Goal: Task Accomplishment & Management: Use online tool/utility

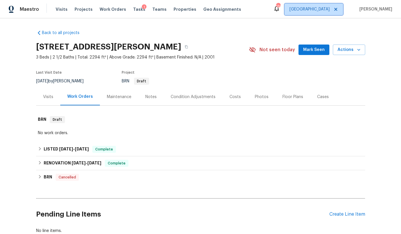
click at [330, 8] on span "[GEOGRAPHIC_DATA]" at bounding box center [310, 9] width 40 height 6
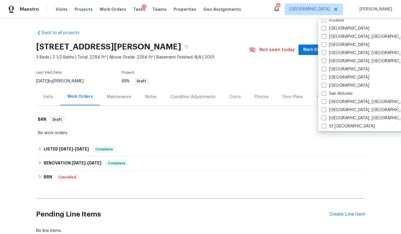
scroll to position [349, 0]
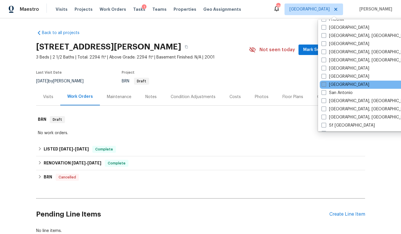
click at [340, 84] on label "[GEOGRAPHIC_DATA]" at bounding box center [346, 85] width 48 height 6
click at [326, 84] on input "[GEOGRAPHIC_DATA]" at bounding box center [324, 84] width 4 height 4
checkbox input "true"
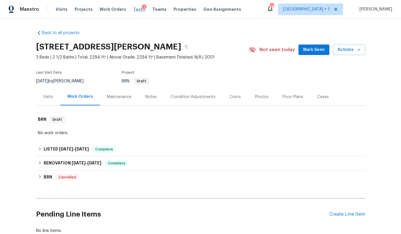
click at [134, 10] on span "Tasks" at bounding box center [139, 9] width 12 height 4
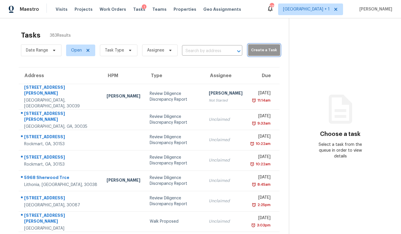
click at [261, 47] on span "Create a Task" at bounding box center [264, 50] width 26 height 7
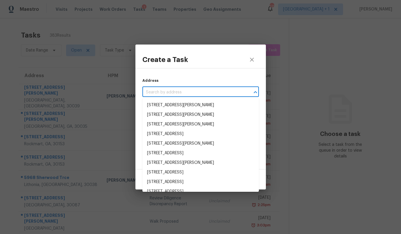
click at [207, 92] on input "text" at bounding box center [193, 92] width 100 height 9
paste input "[STREET_ADDRESS]"
type input "[STREET_ADDRESS]"
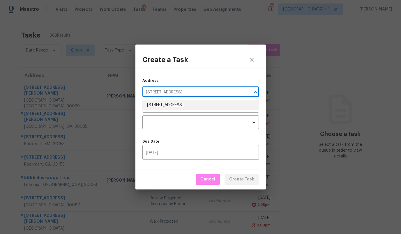
click at [197, 106] on li "[STREET_ADDRESS]" at bounding box center [201, 106] width 117 height 10
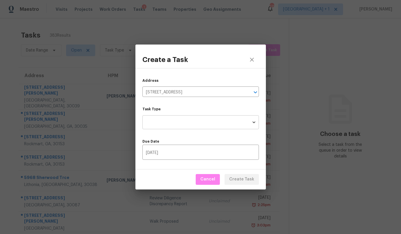
click at [192, 121] on body "Maestro Visits Projects Work Orders Tasks 1 Teams Properties Geo Assignments 13…" at bounding box center [200, 117] width 401 height 234
click at [192, 121] on li "Condition Scoping - Full" at bounding box center [201, 122] width 117 height 10
type input "virtual_full_assessment"
click at [246, 178] on span "Create Task" at bounding box center [241, 179] width 25 height 7
